Goal: Entertainment & Leisure: Consume media (video, audio)

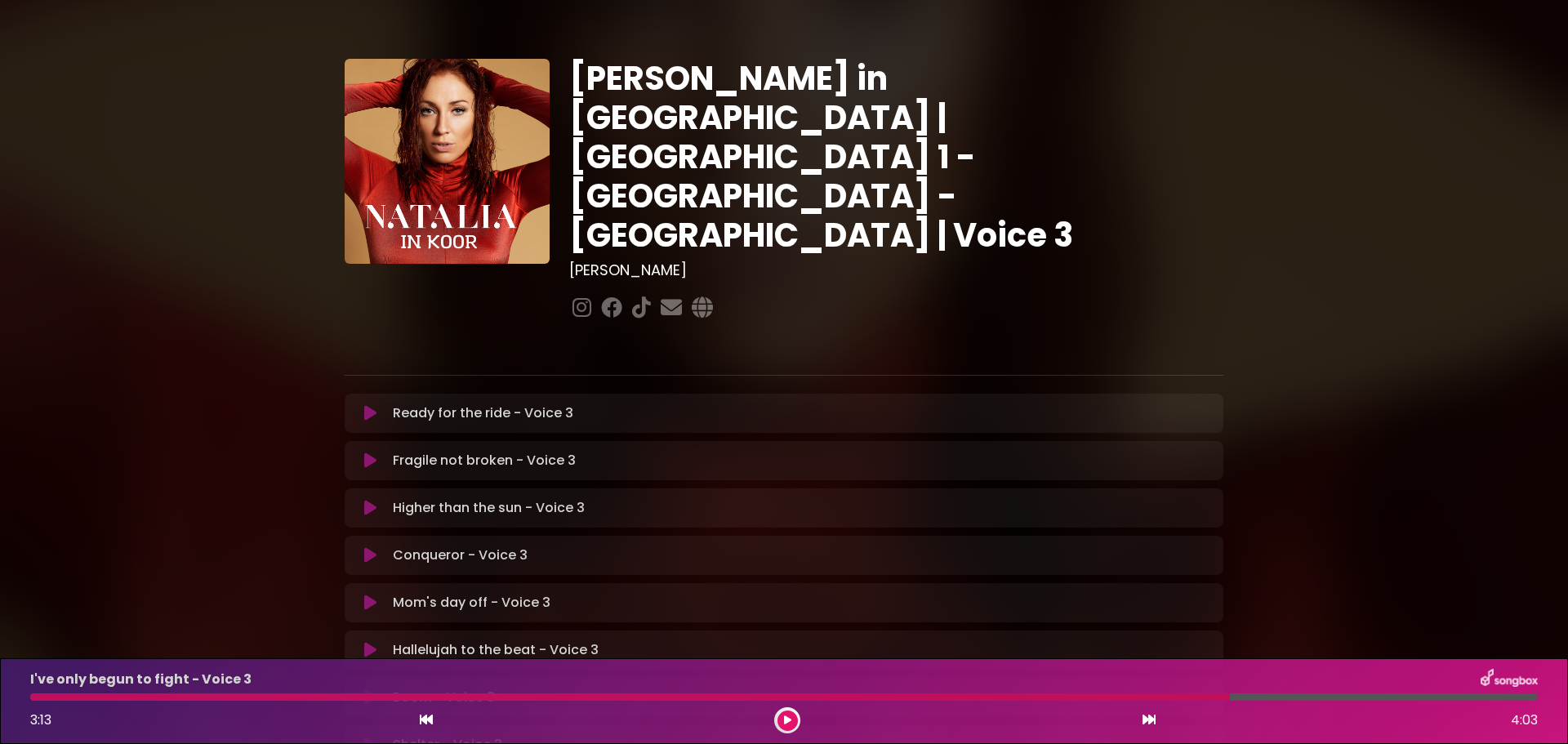
scroll to position [340, 0]
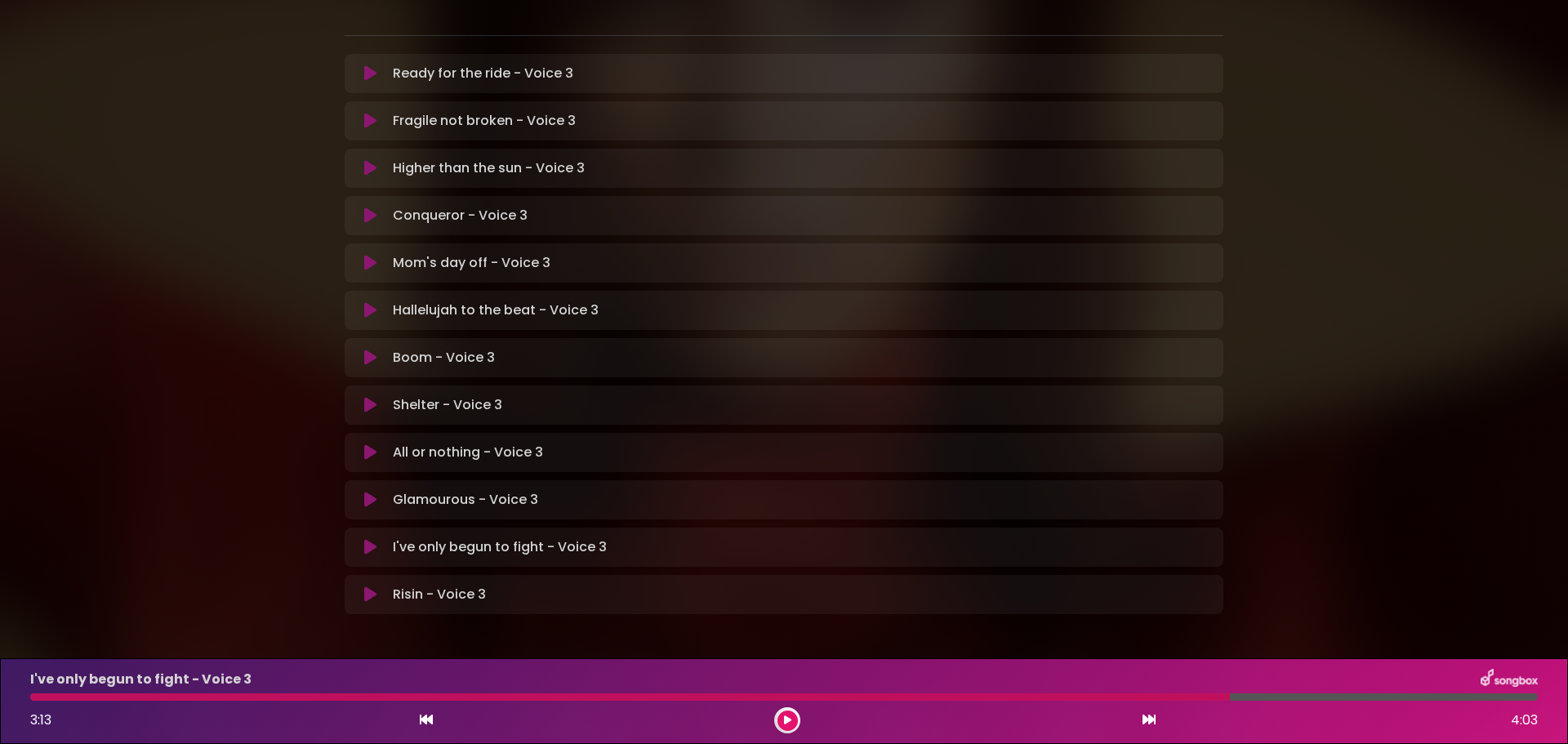
click at [369, 491] on icon at bounding box center [370, 500] width 12 height 16
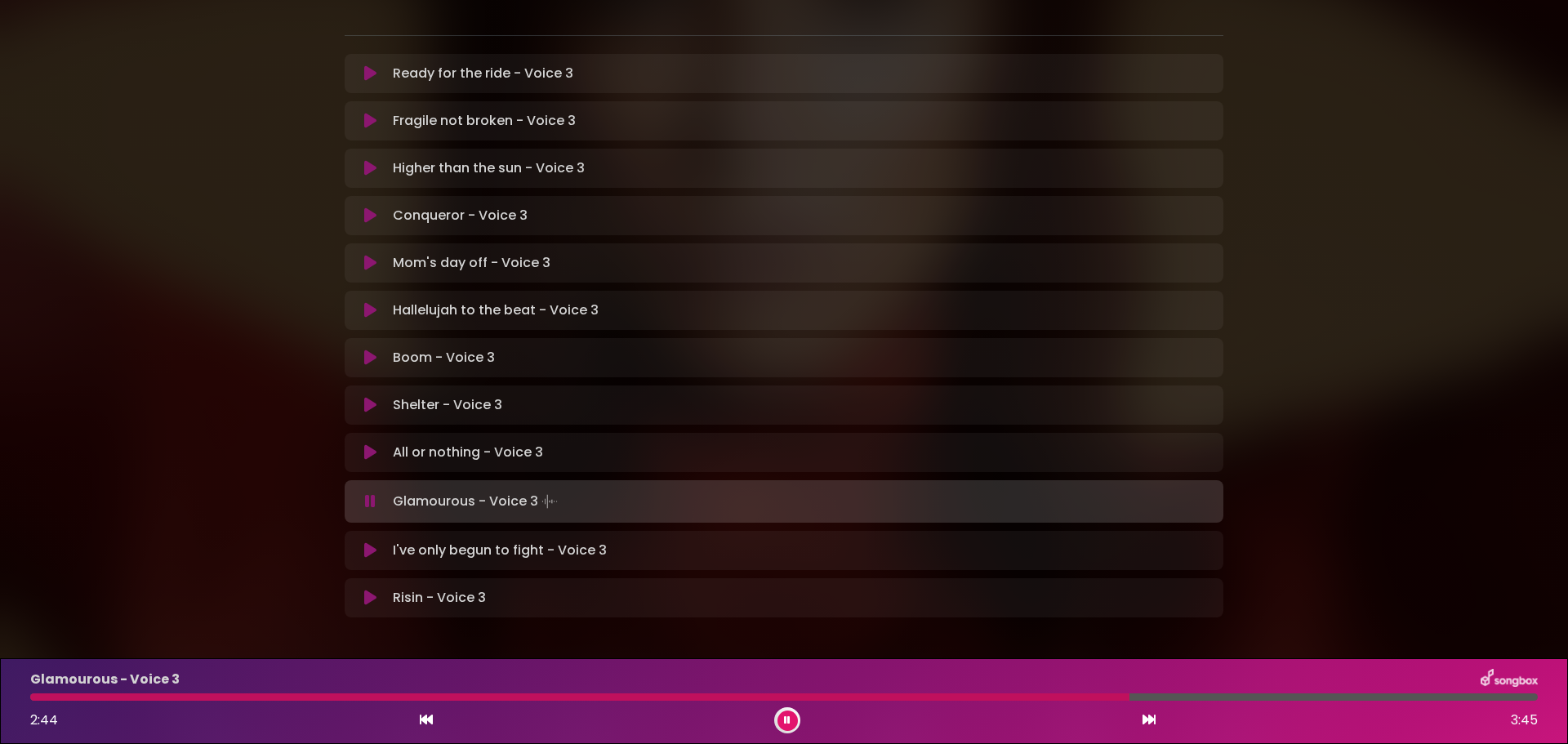
drag, startPoint x: 1473, startPoint y: 695, endPoint x: 1120, endPoint y: 698, distance: 353.0
click at [1129, 693] on div at bounding box center [579, 697] width 1099 height 7
click at [421, 719] on icon at bounding box center [426, 719] width 13 height 13
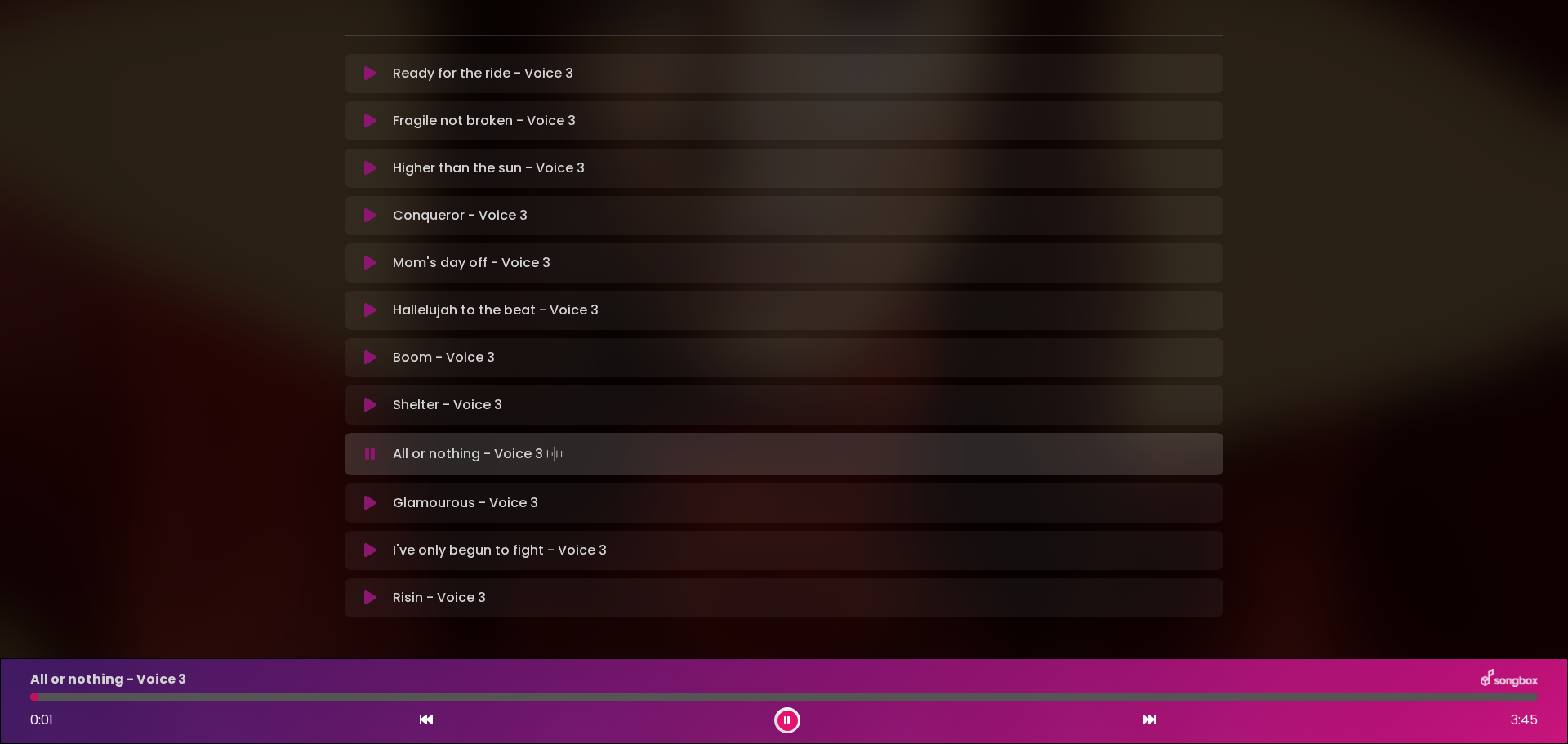
click at [1147, 715] on icon at bounding box center [1149, 719] width 13 height 13
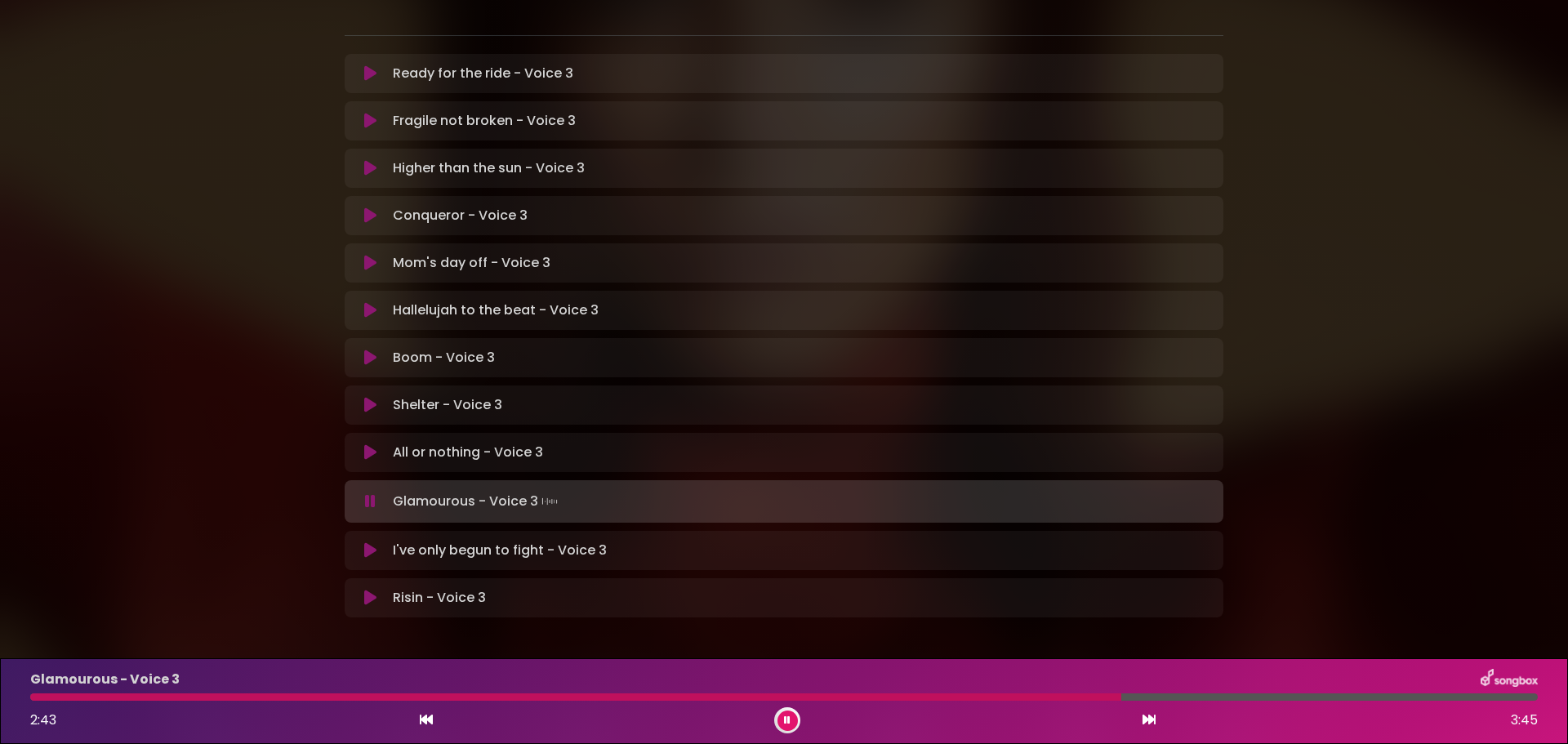
click at [423, 723] on icon at bounding box center [426, 719] width 13 height 13
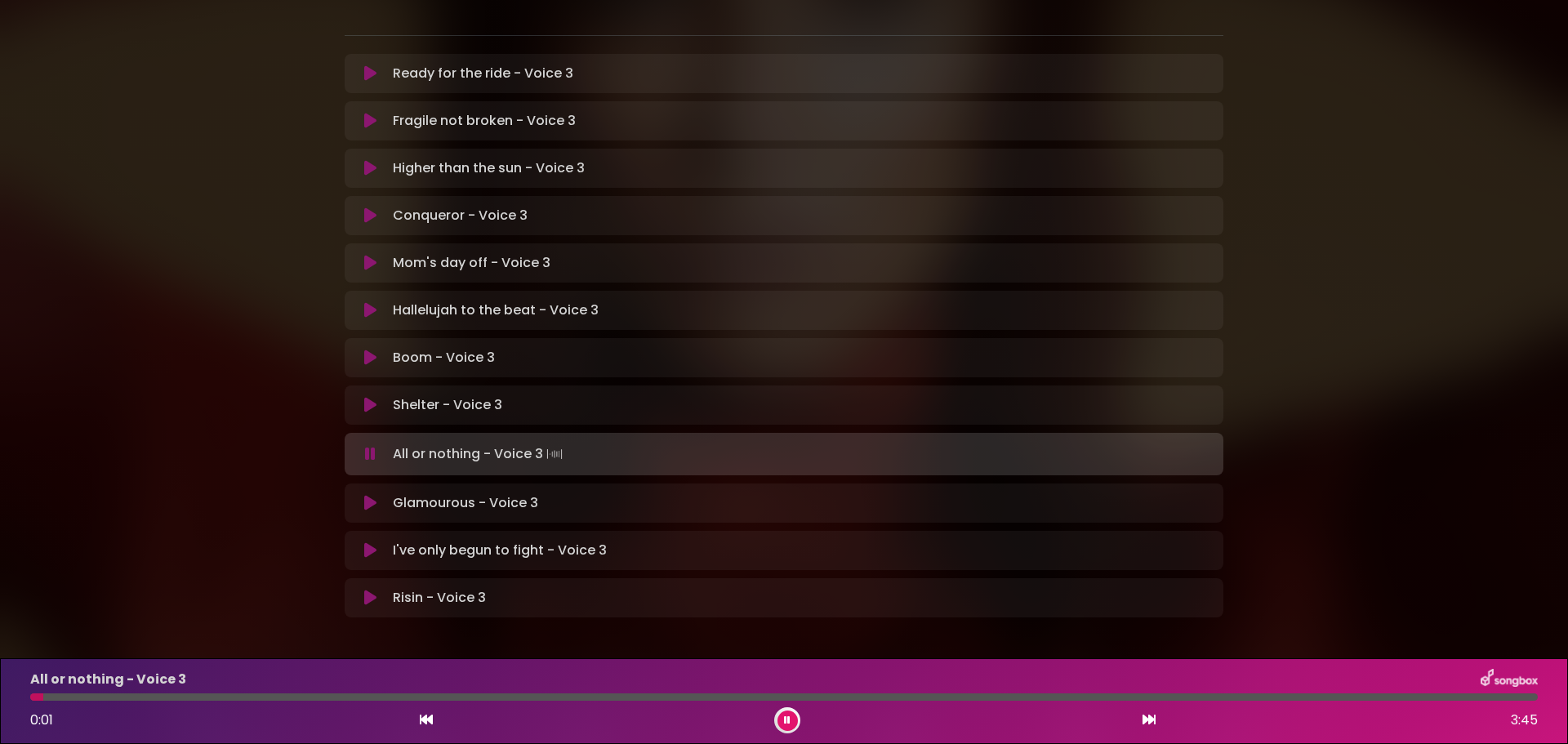
click at [1148, 714] on icon at bounding box center [1149, 719] width 13 height 13
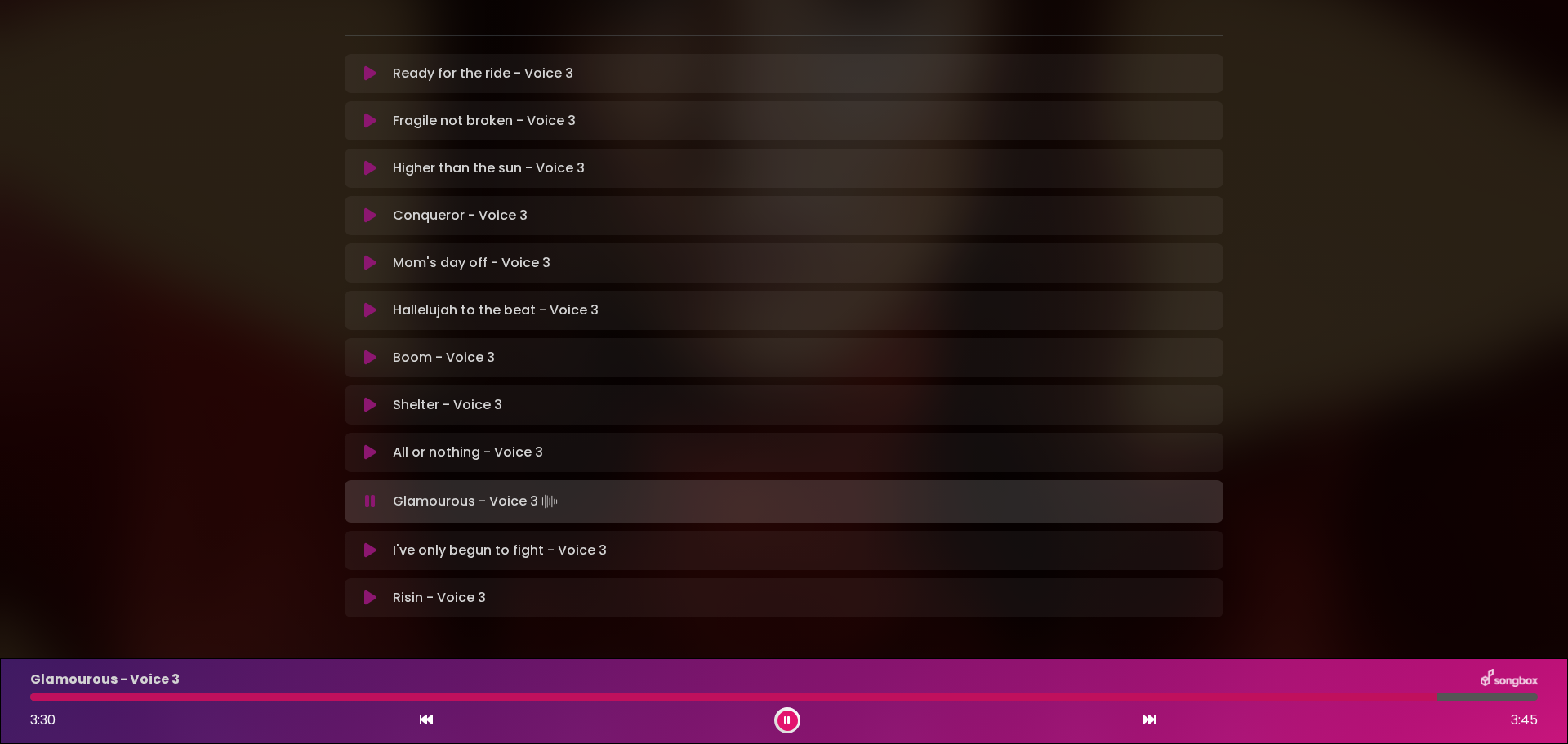
click at [429, 721] on icon at bounding box center [426, 719] width 13 height 13
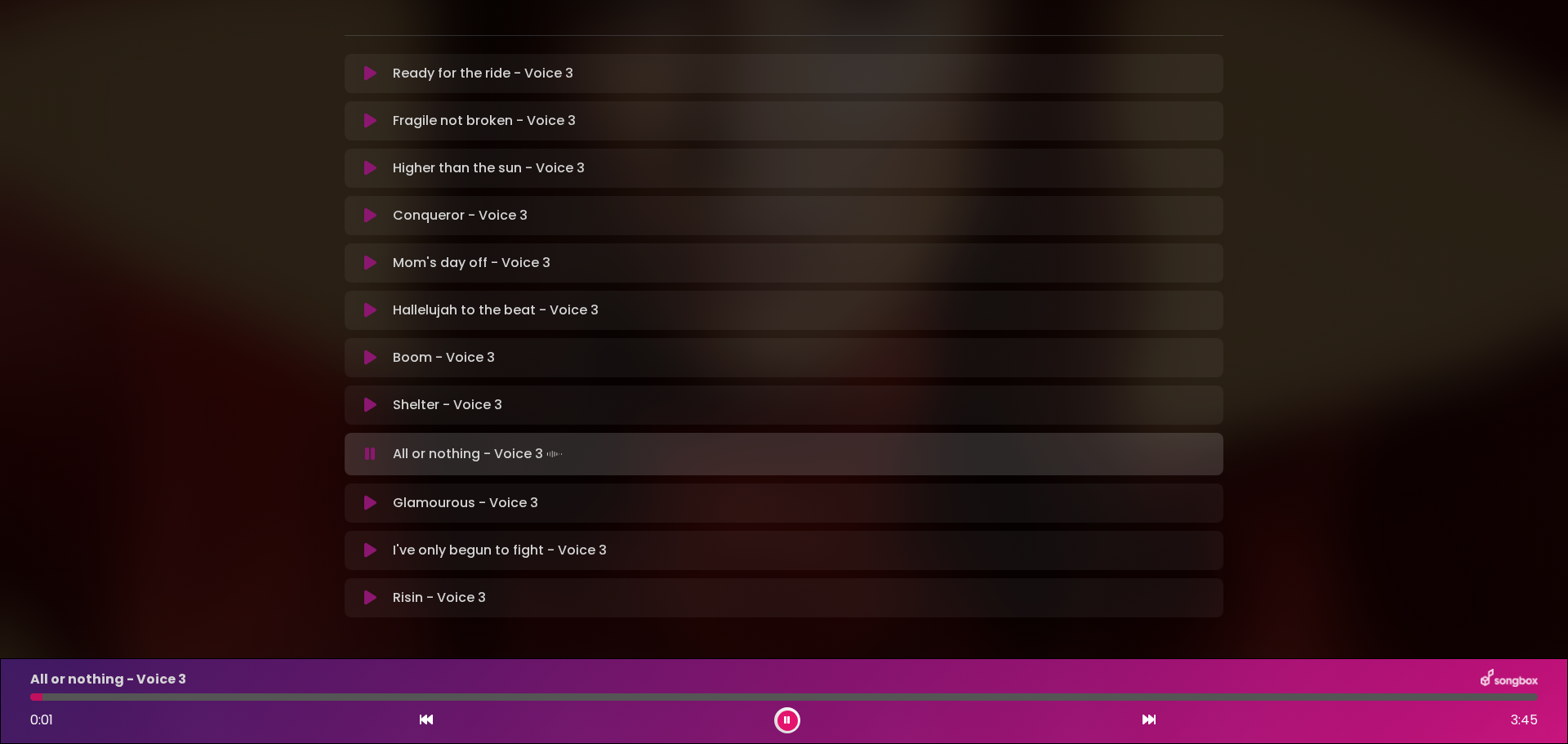
click at [1145, 720] on icon at bounding box center [1149, 719] width 13 height 13
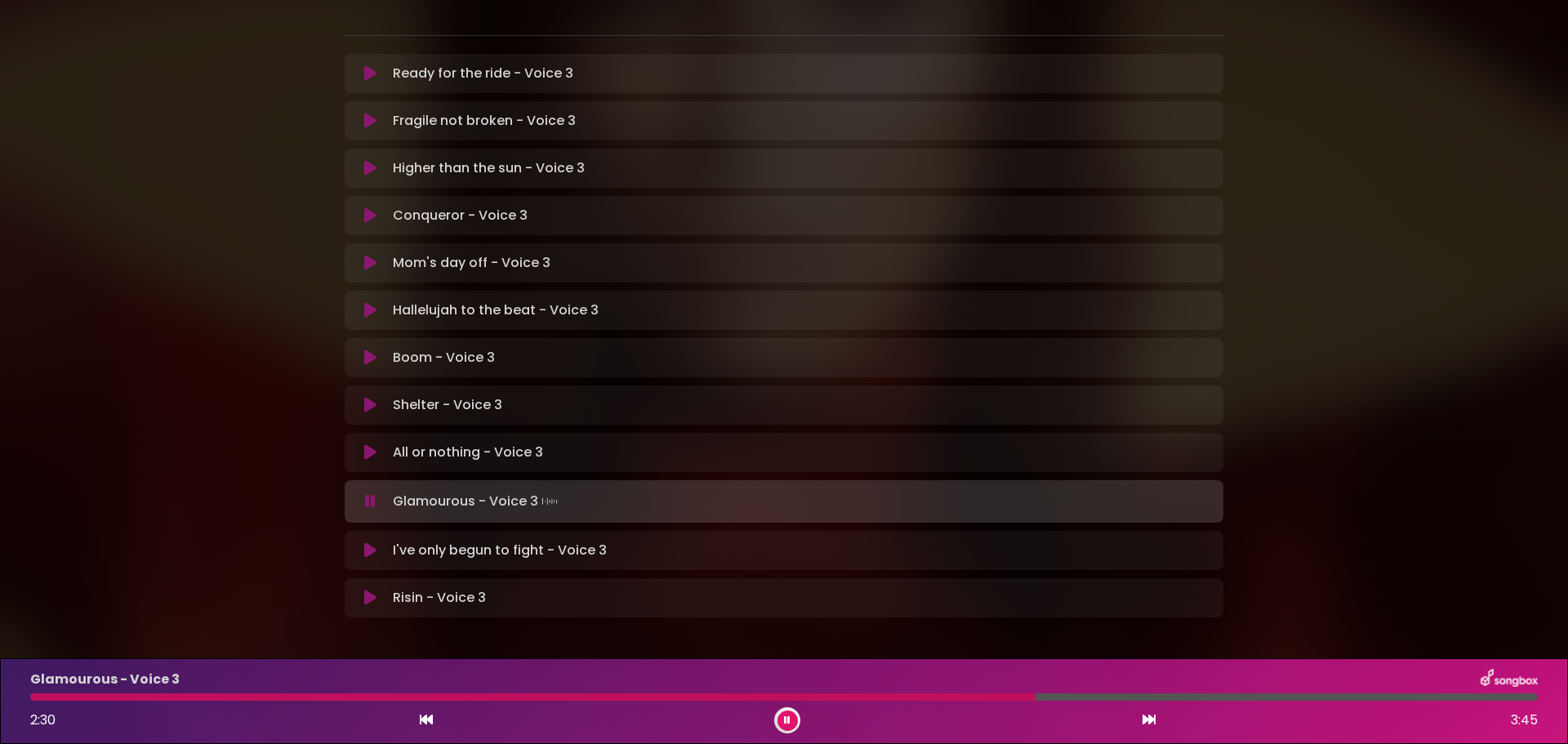
click at [394, 698] on div at bounding box center [533, 697] width 1005 height 7
click at [409, 695] on div at bounding box center [272, 697] width 484 height 7
click at [481, 696] on div at bounding box center [266, 697] width 474 height 7
click at [481, 696] on div at bounding box center [350, 697] width 641 height 7
click at [480, 692] on div "Glamourous - Voice 3 2:32 3:45" at bounding box center [784, 700] width 1527 height 64
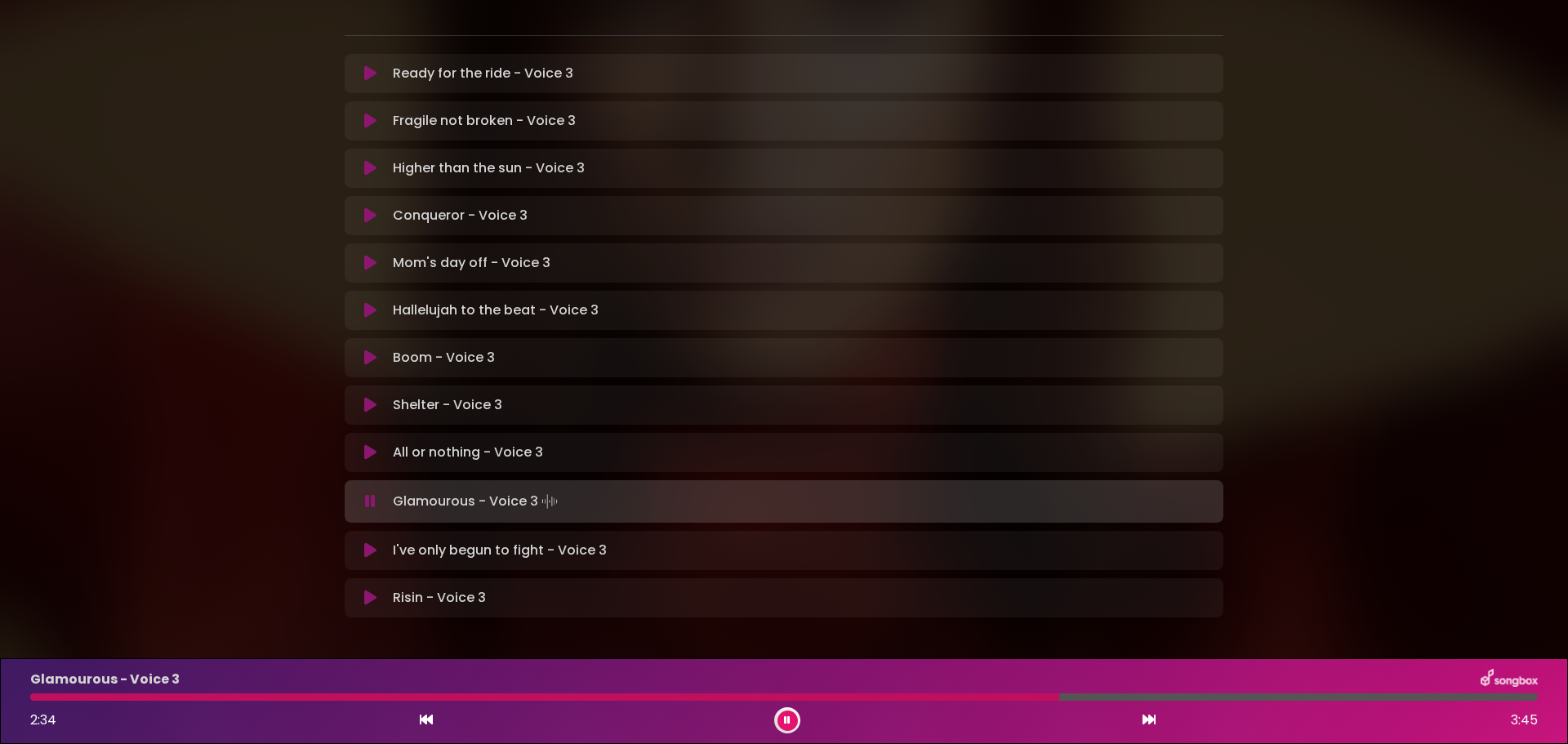
click at [485, 694] on div at bounding box center [544, 697] width 1029 height 7
click at [787, 719] on icon at bounding box center [787, 719] width 6 height 10
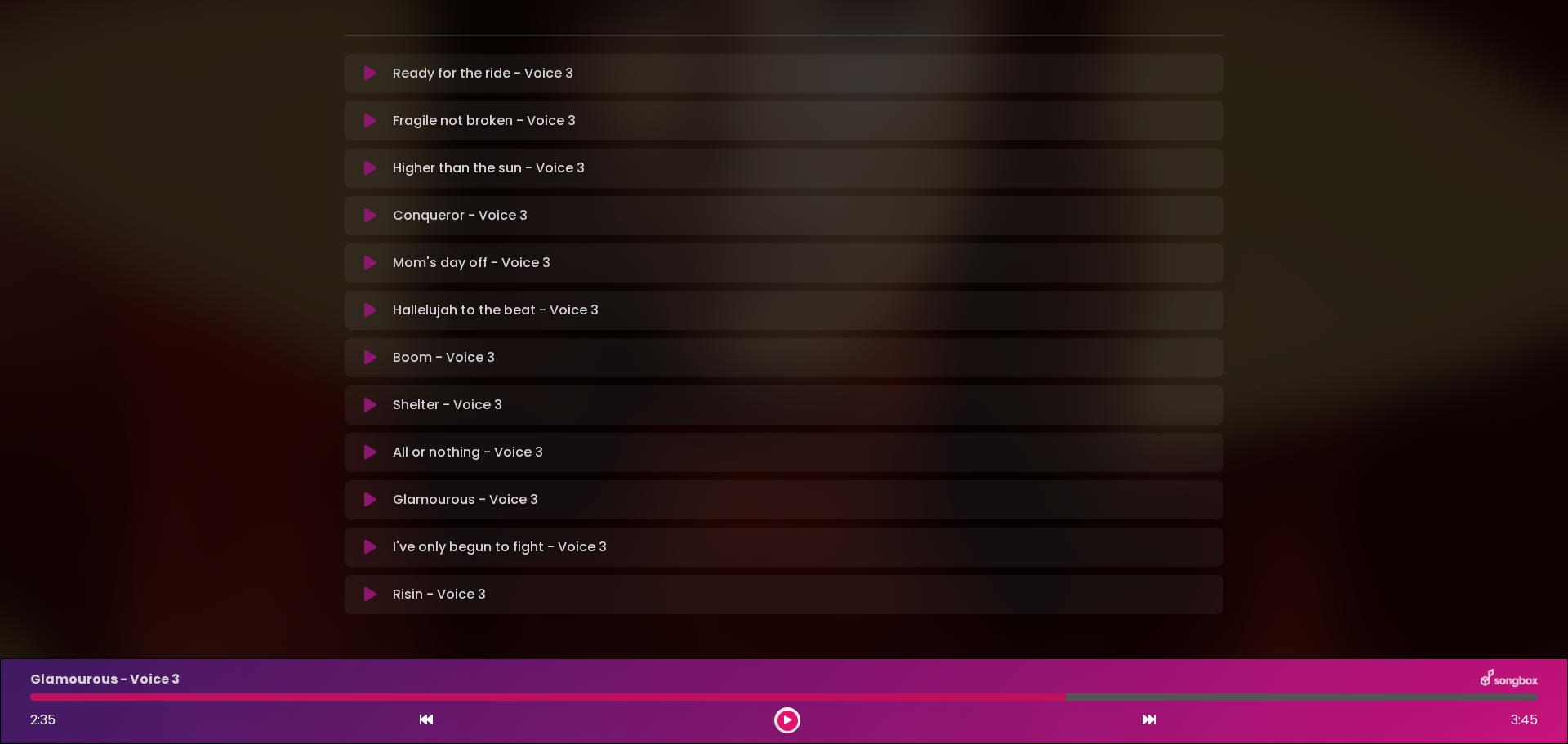
click at [783, 714] on button at bounding box center [787, 720] width 20 height 20
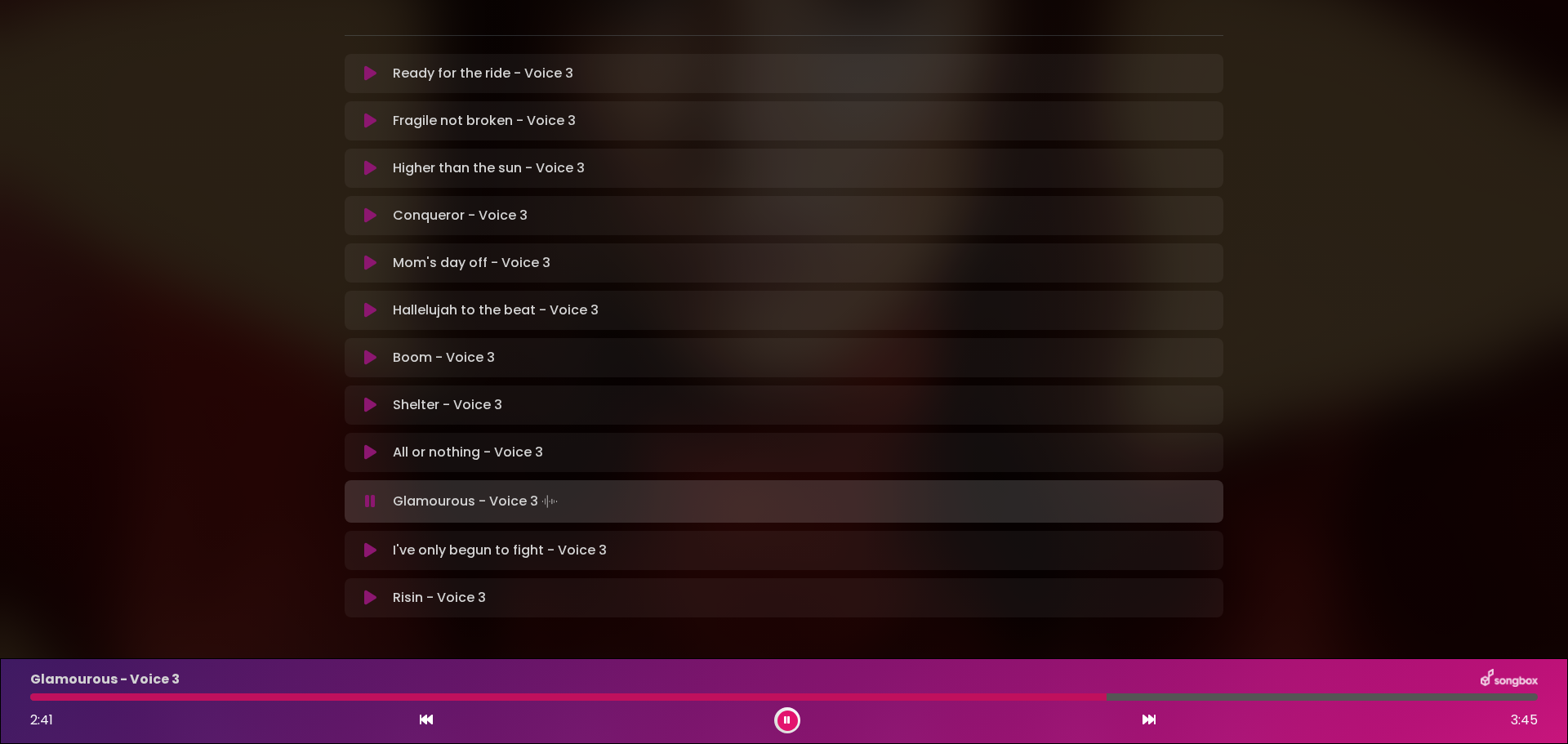
click at [1032, 696] on div at bounding box center [568, 697] width 1076 height 7
click at [784, 717] on icon at bounding box center [787, 719] width 6 height 10
